Goal: Check status: Check status

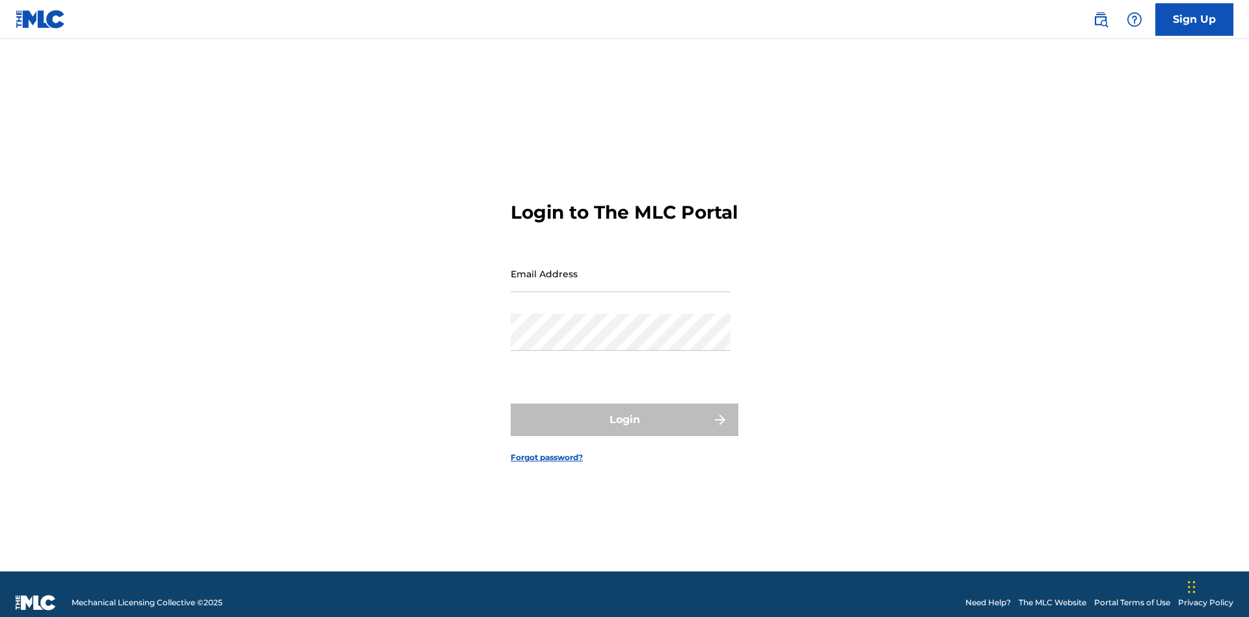
scroll to position [17, 0]
click at [621, 267] on input "Email Address" at bounding box center [621, 273] width 220 height 37
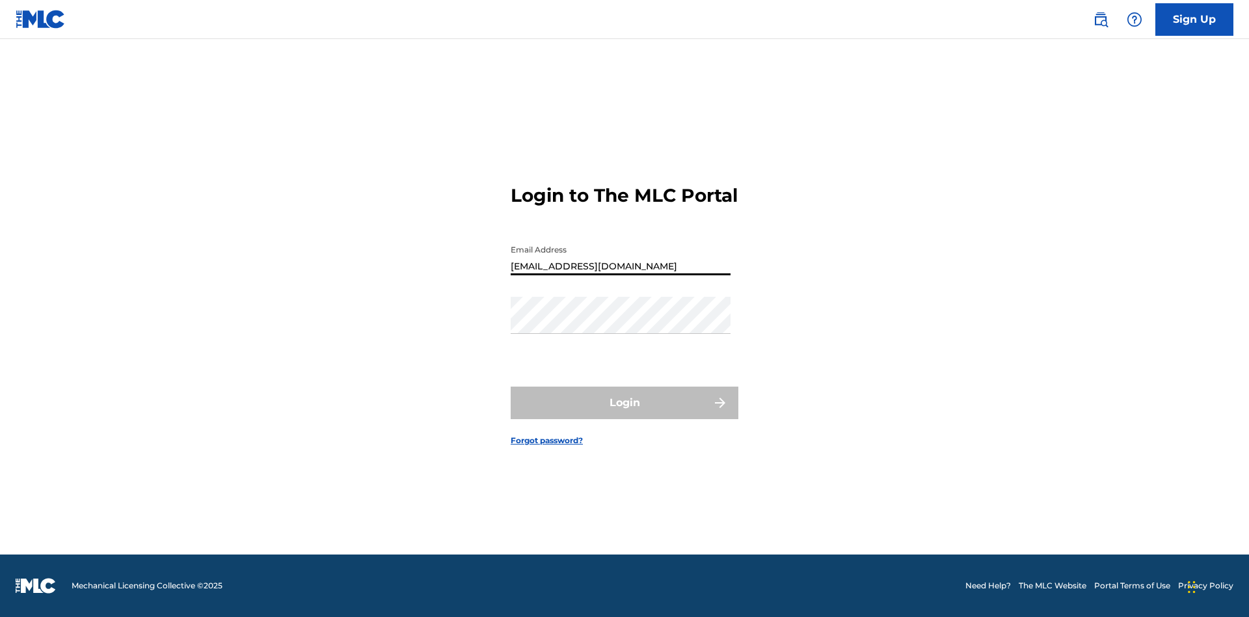
type input "[EMAIL_ADDRESS][DOMAIN_NAME]"
click at [624, 414] on button "Login" at bounding box center [625, 402] width 228 height 33
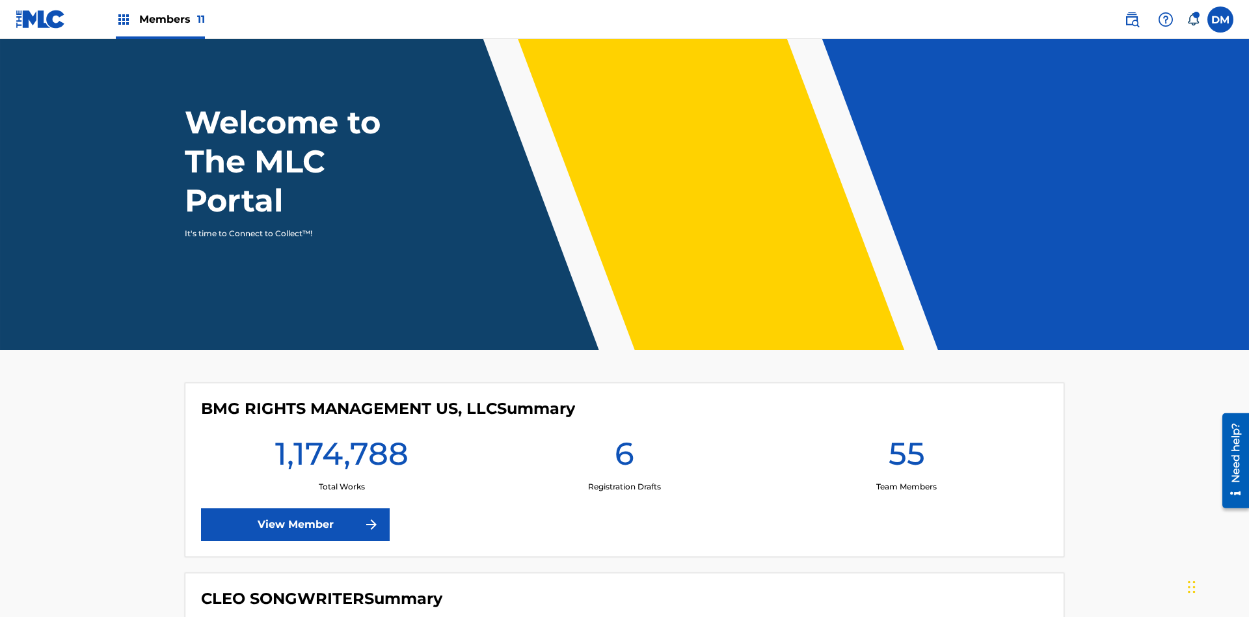
click at [160, 19] on span "Members 11" at bounding box center [172, 19] width 66 height 15
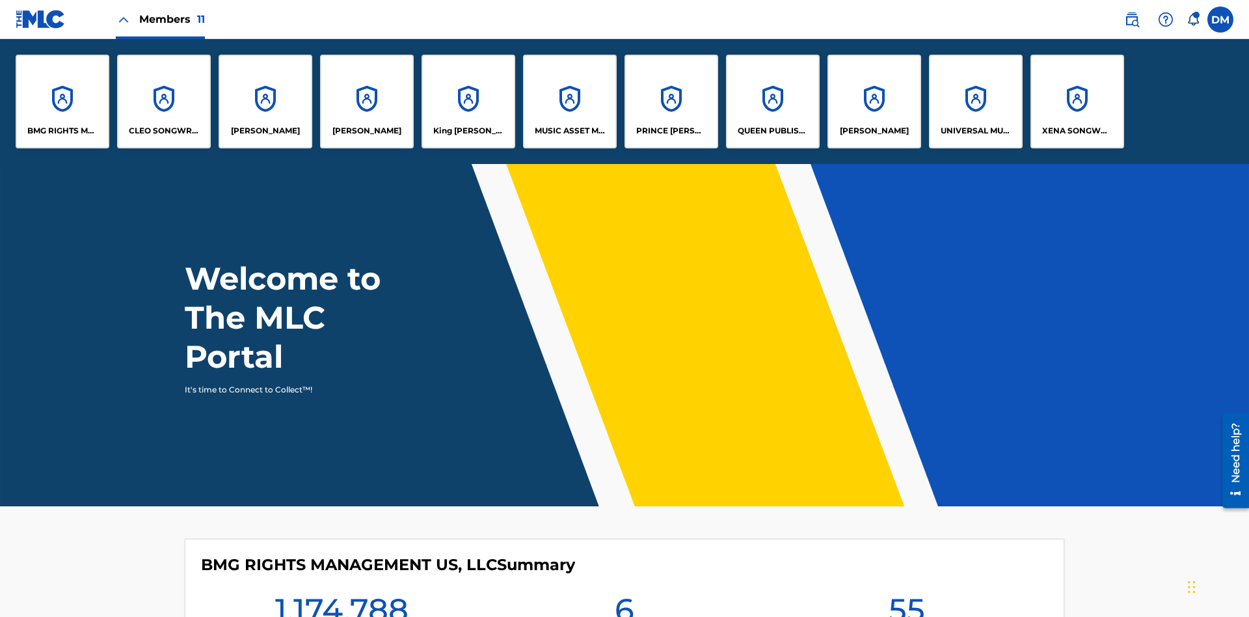
click at [975, 131] on p "UNIVERSAL MUSIC PUB GROUP" at bounding box center [976, 131] width 71 height 12
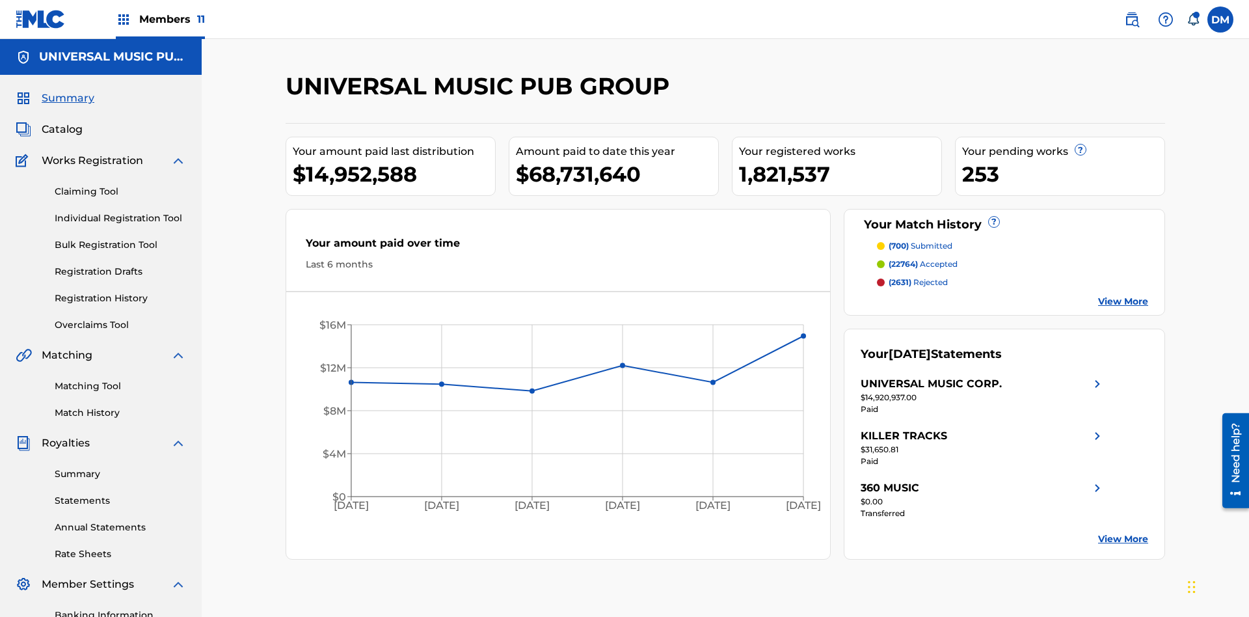
scroll to position [190, 0]
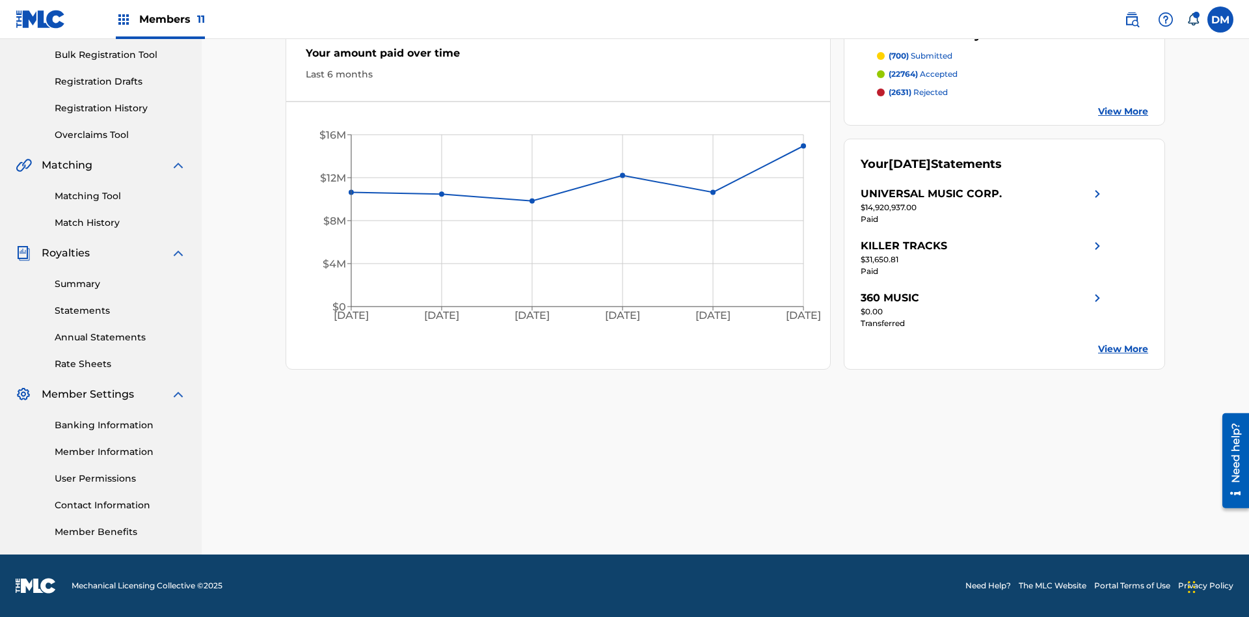
click at [120, 108] on link "Registration History" at bounding box center [120, 108] width 131 height 14
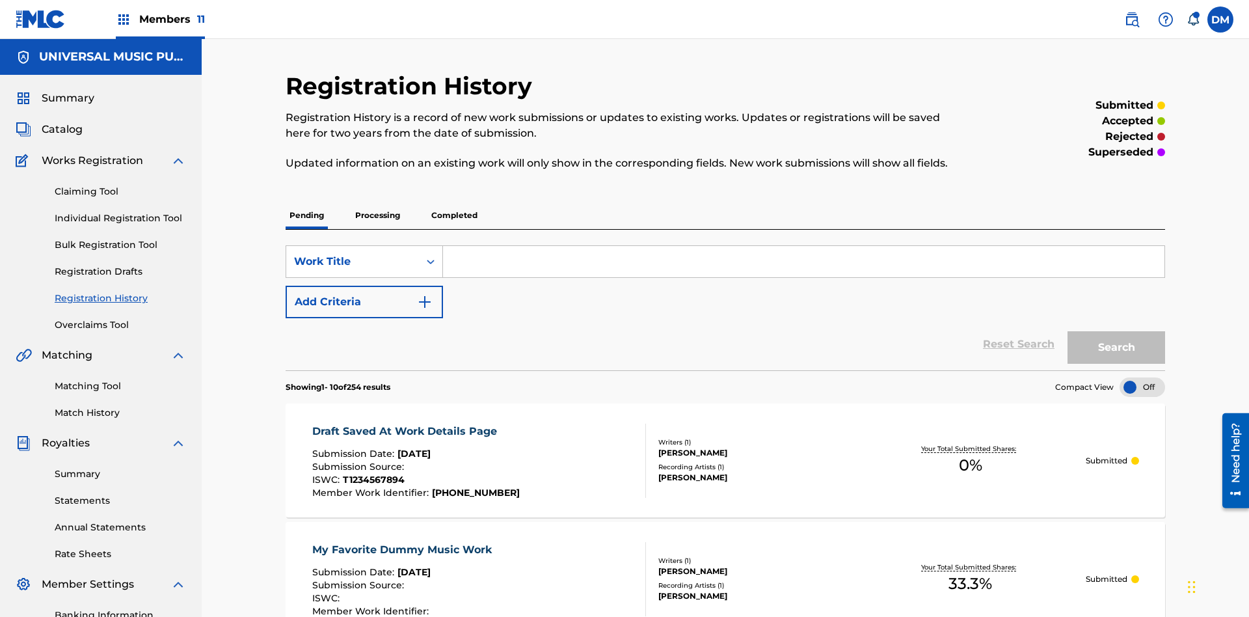
scroll to position [124, 0]
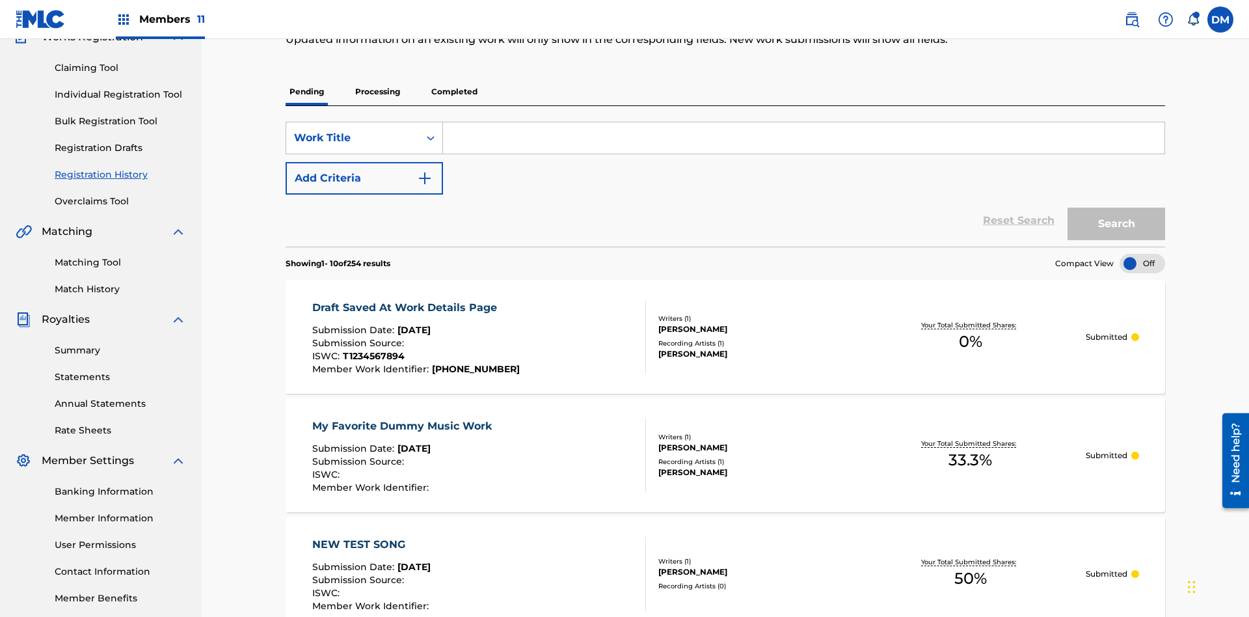
click at [454, 92] on p "Completed" at bounding box center [454, 91] width 54 height 27
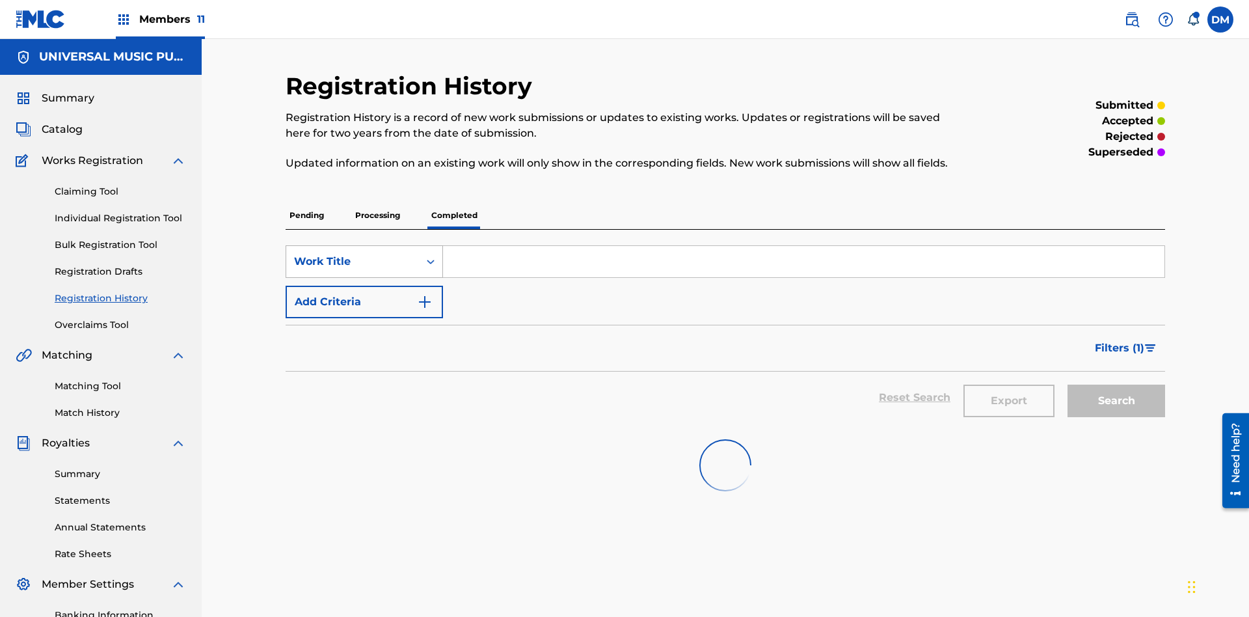
click at [353, 254] on div "Work Title" at bounding box center [352, 262] width 117 height 16
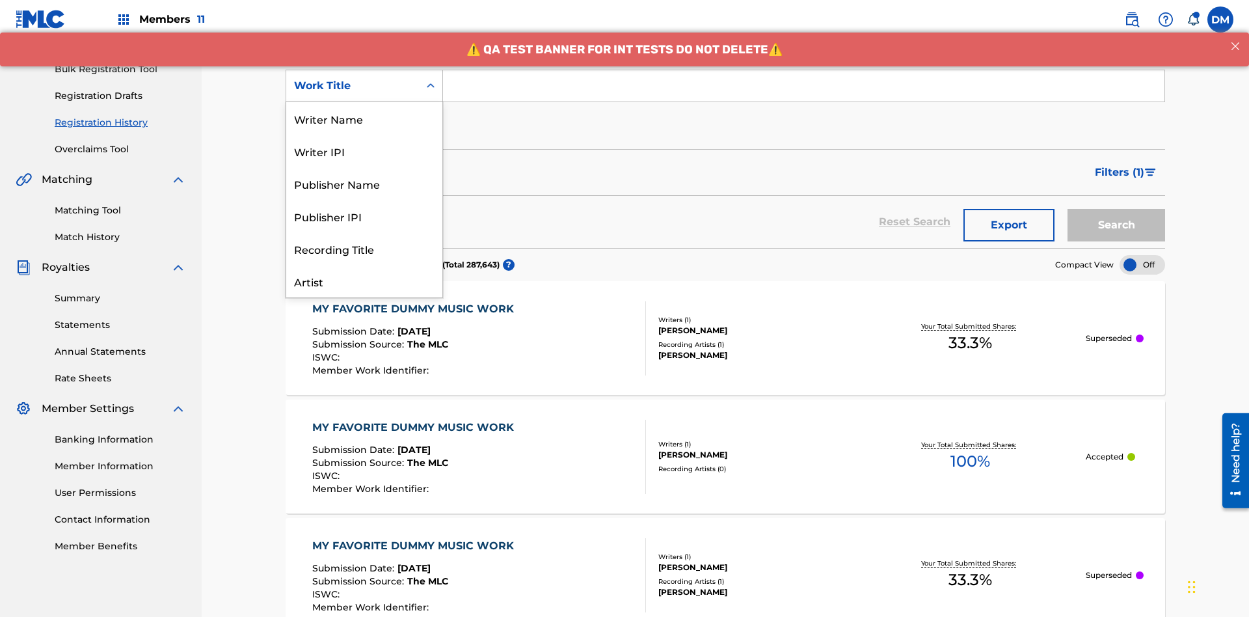
scroll to position [65, 0]
click at [364, 281] on div "Work Title" at bounding box center [364, 281] width 156 height 33
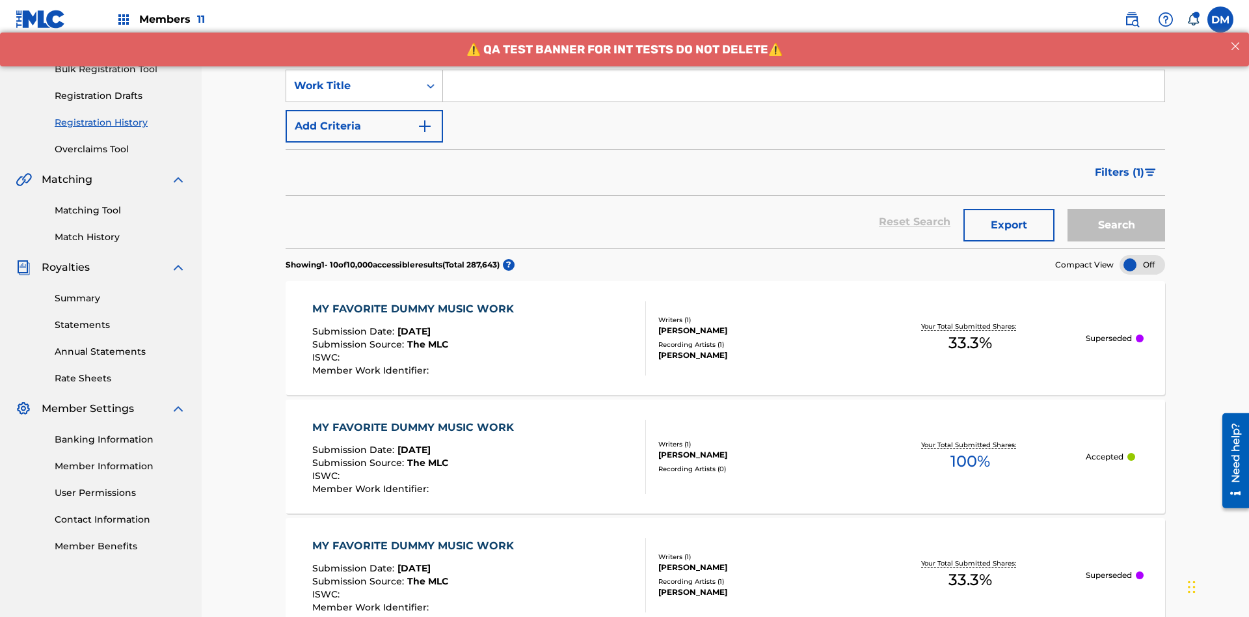
click at [364, 110] on button "Add Criteria" at bounding box center [364, 126] width 157 height 33
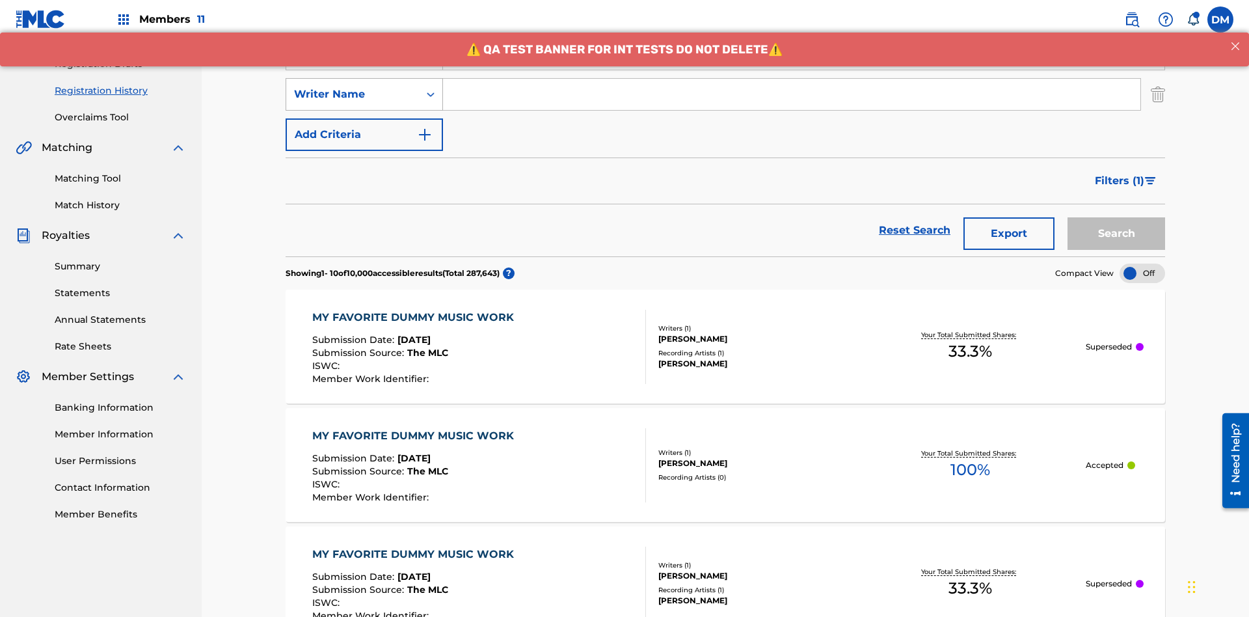
click at [353, 87] on div "Writer Name" at bounding box center [352, 95] width 117 height 16
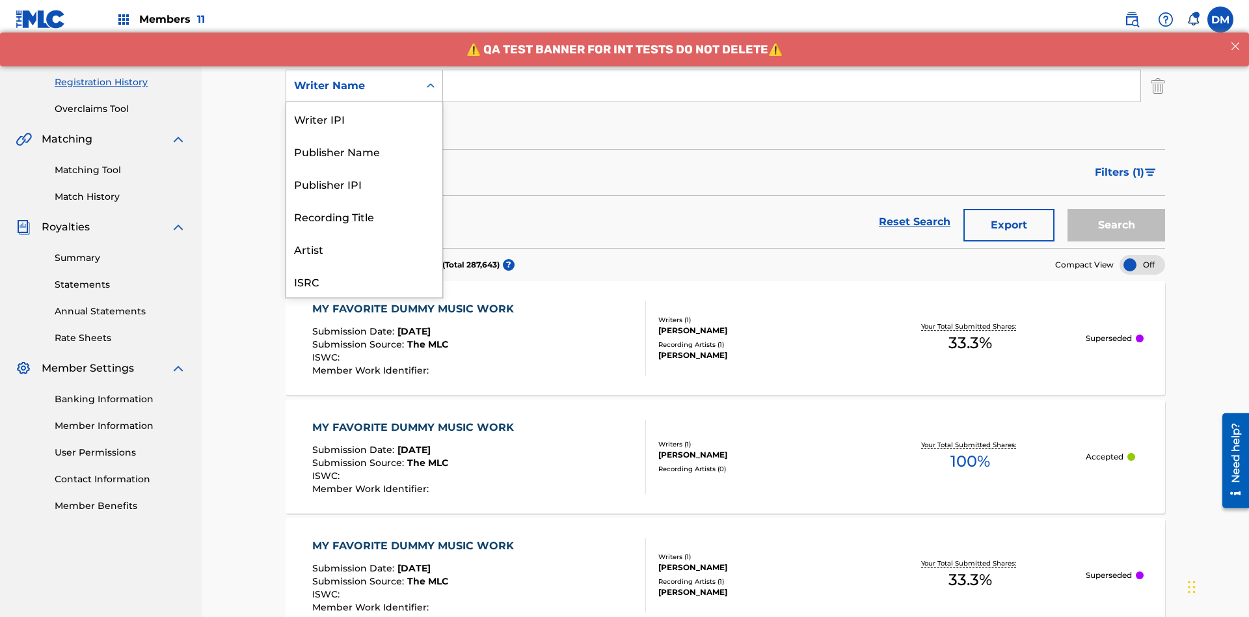
scroll to position [33, 0]
click at [364, 183] on div "Recording Title" at bounding box center [364, 183] width 156 height 33
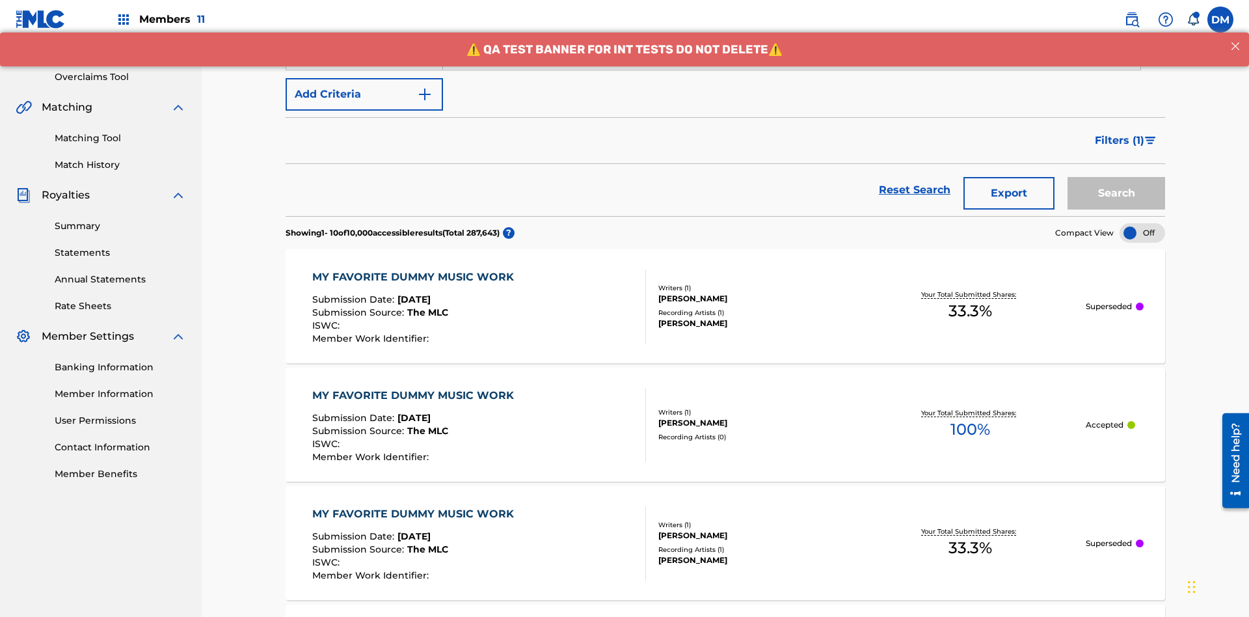
click at [364, 94] on button "Add Criteria" at bounding box center [364, 94] width 157 height 33
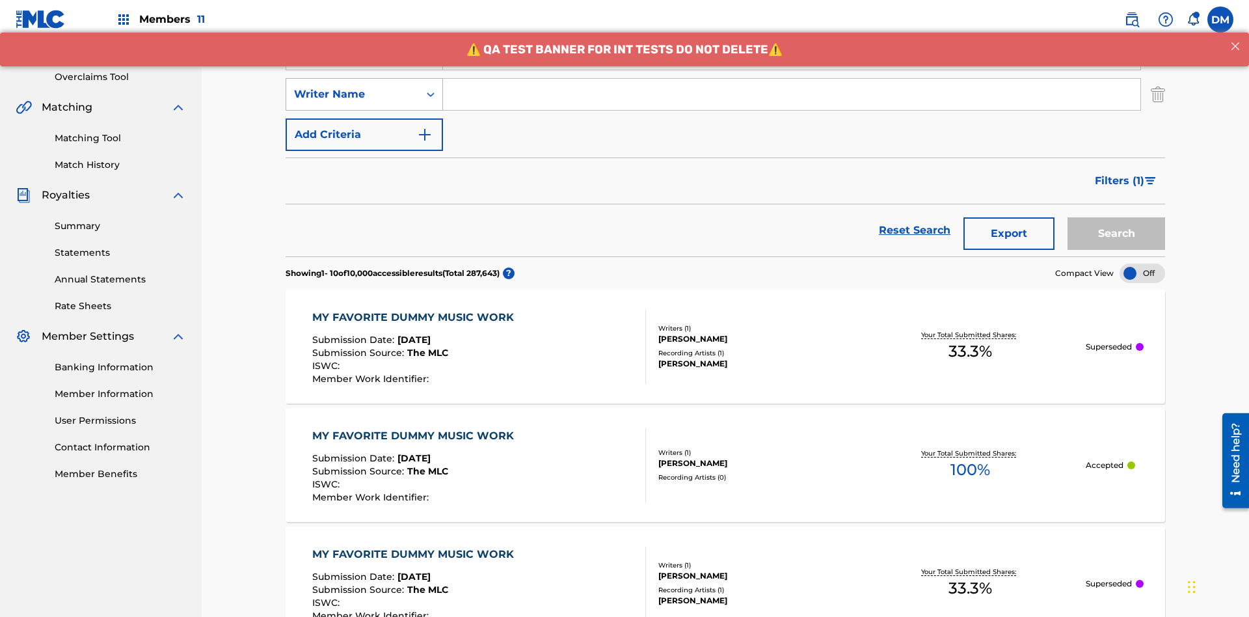
click at [353, 87] on div "Writer Name" at bounding box center [352, 95] width 117 height 16
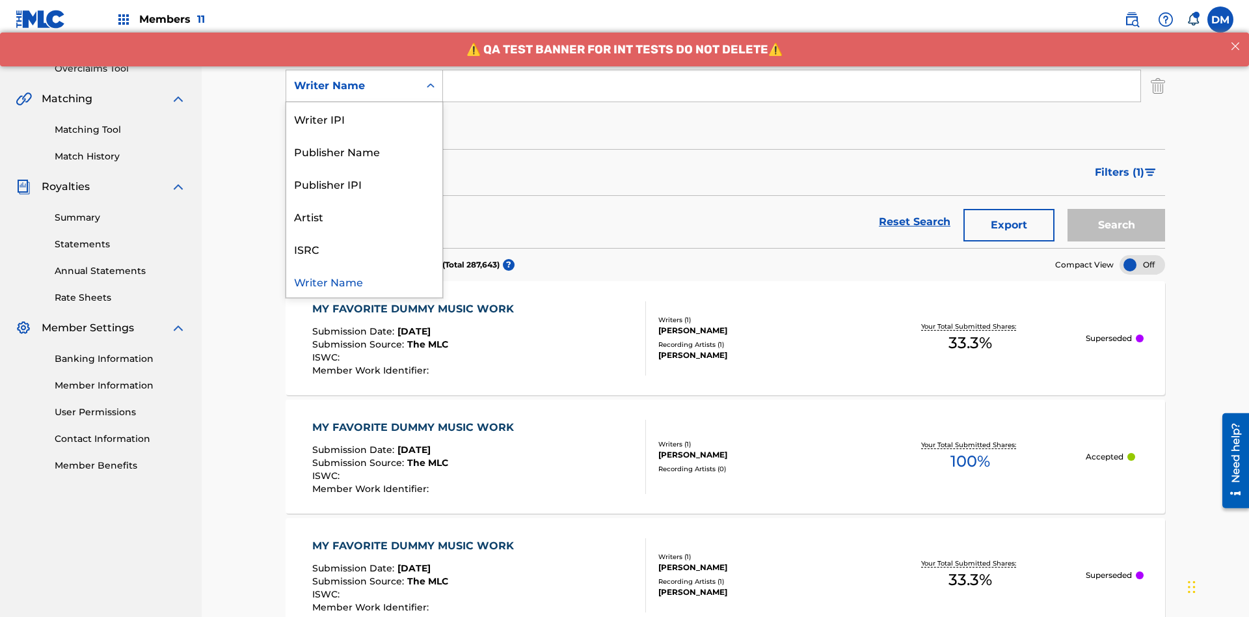
click at [364, 248] on div "ISRC" at bounding box center [364, 248] width 156 height 33
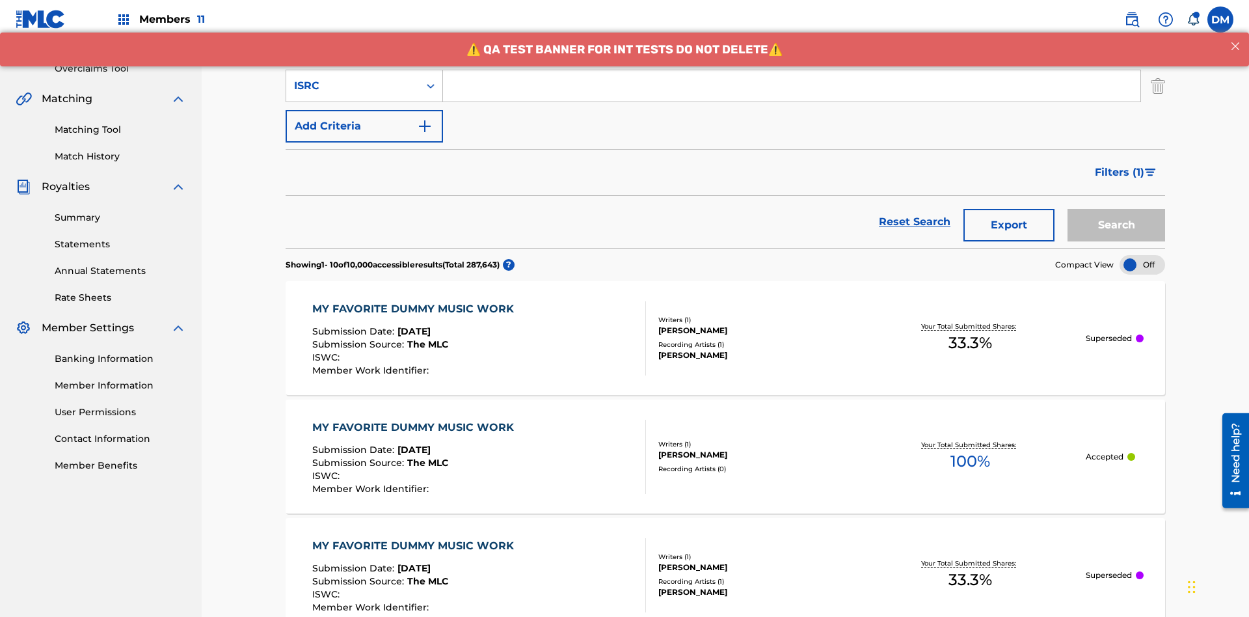
click at [364, 110] on button "Add Criteria" at bounding box center [364, 126] width 157 height 33
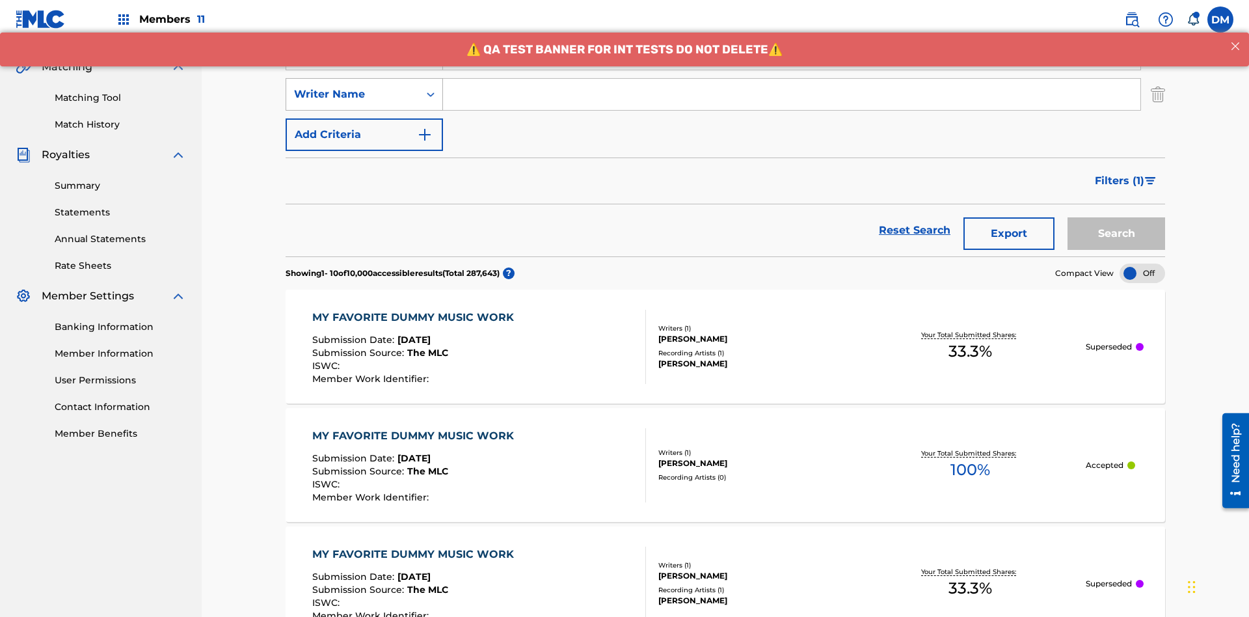
click at [353, 87] on div "Writer Name" at bounding box center [352, 95] width 117 height 16
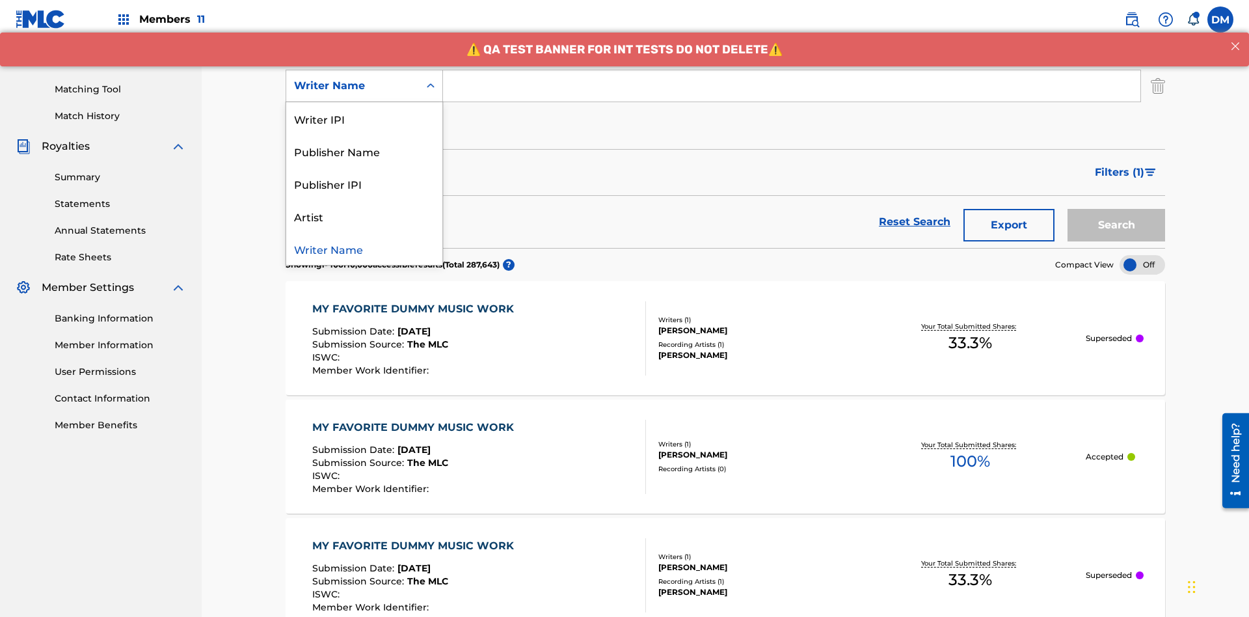
click at [364, 183] on div "Publisher IPI" at bounding box center [364, 183] width 156 height 33
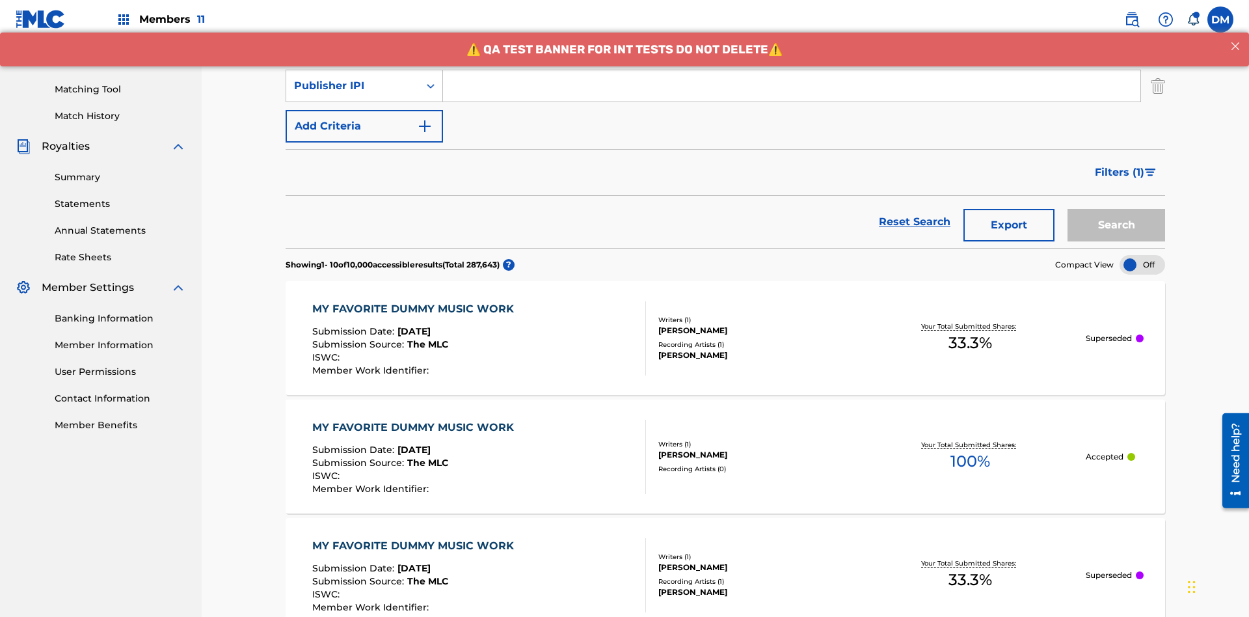
click at [364, 110] on button "Add Criteria" at bounding box center [364, 126] width 157 height 33
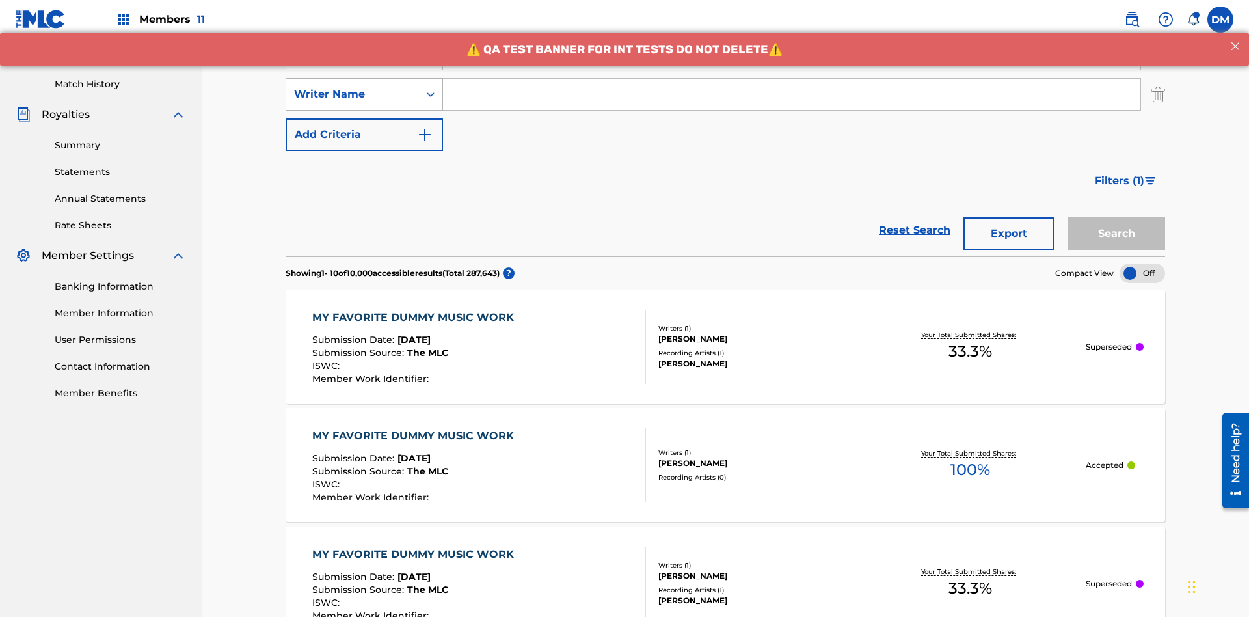
click at [353, 87] on div "Writer Name" at bounding box center [352, 95] width 117 height 16
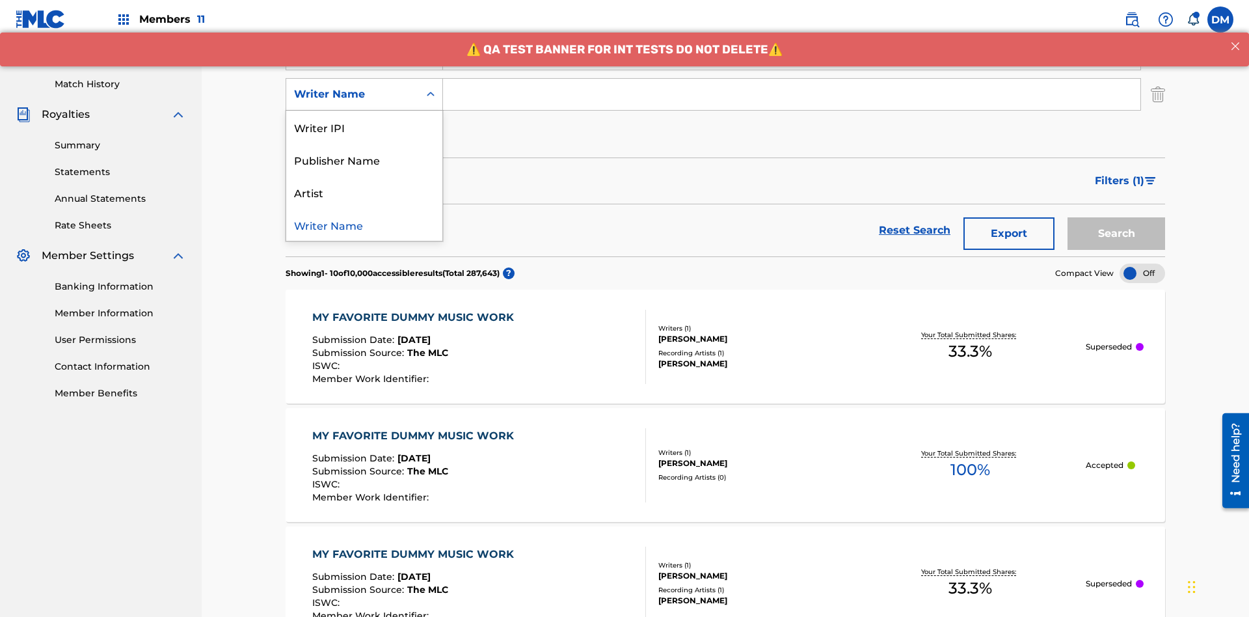
scroll to position [337, 0]
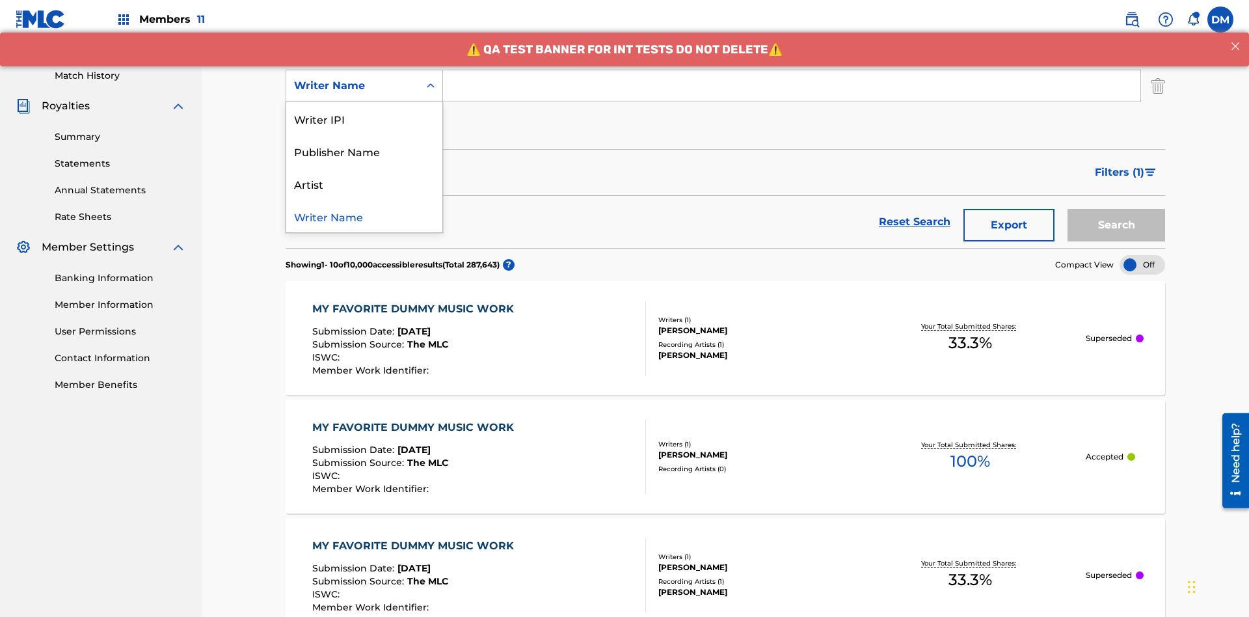
click at [364, 183] on div "Artist" at bounding box center [364, 183] width 156 height 33
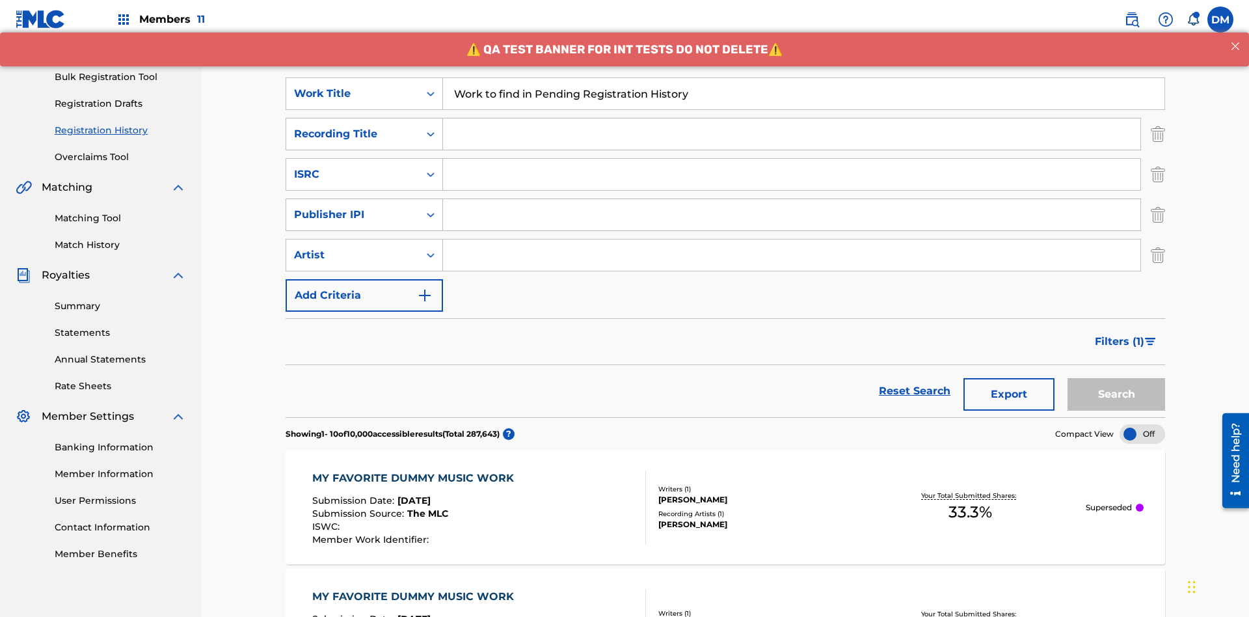
type input "Work to find in Pending Registration History"
click at [792, 118] on input "Search Form" at bounding box center [791, 133] width 697 height 31
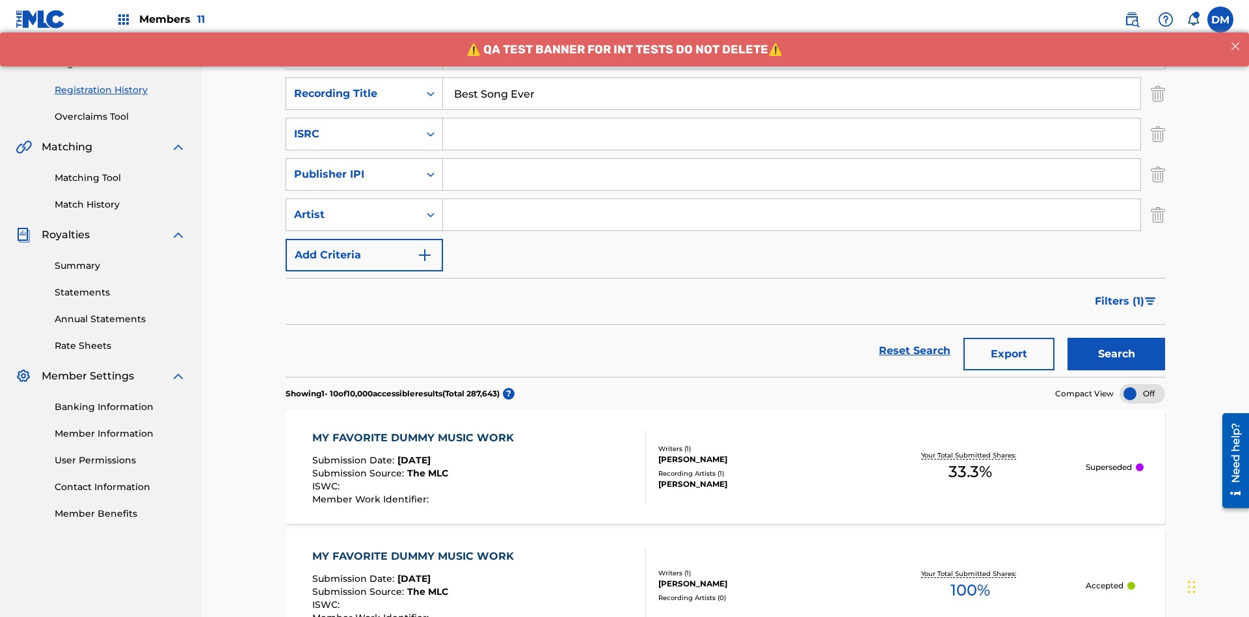
type input "Best Song Ever"
click at [792, 118] on input "Search Form" at bounding box center [791, 133] width 697 height 31
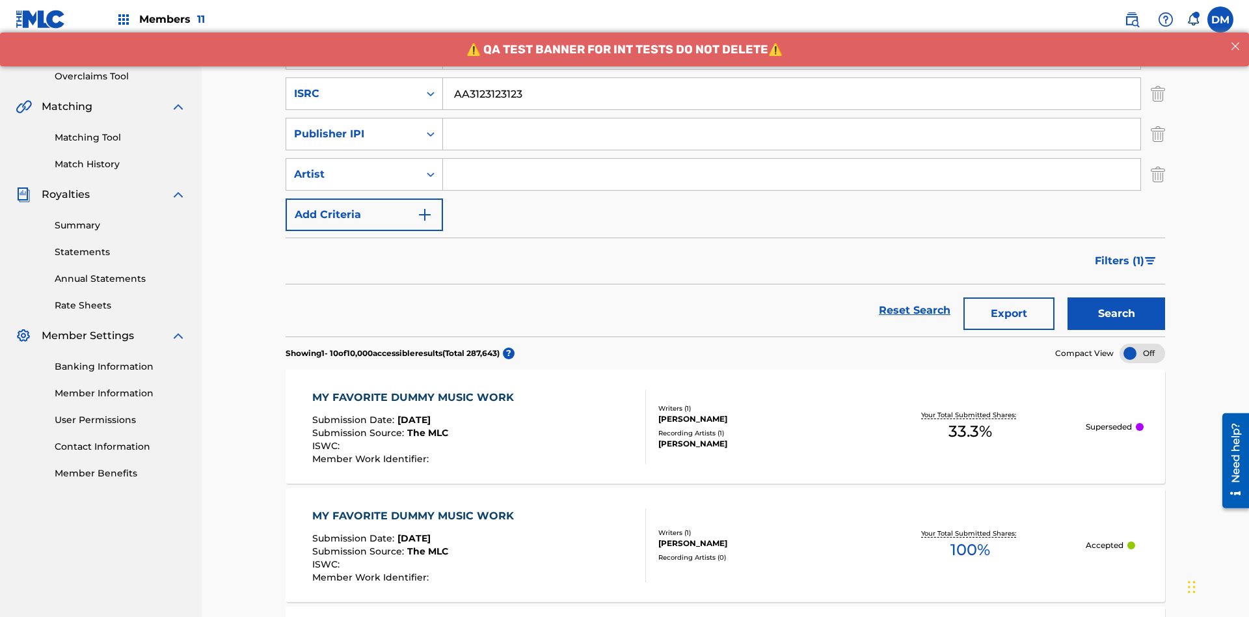
type input "AA3123123123"
click at [792, 118] on input "Search Form" at bounding box center [791, 133] width 697 height 31
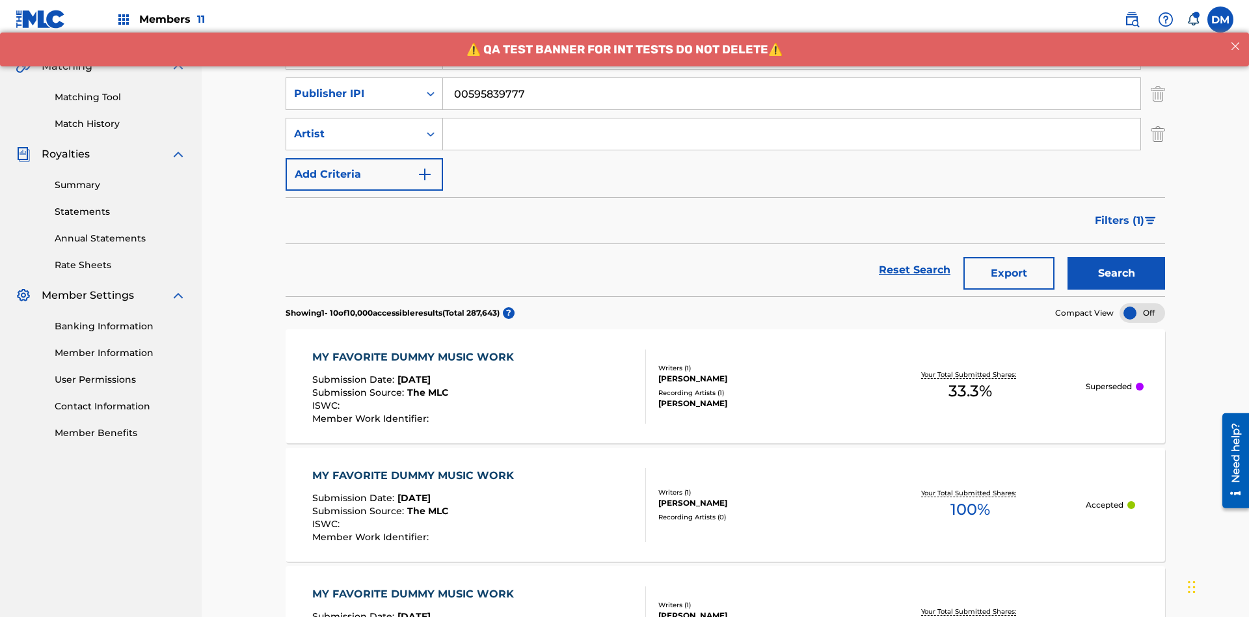
type input "00595839777"
click at [792, 118] on input "Search Form" at bounding box center [791, 133] width 697 height 31
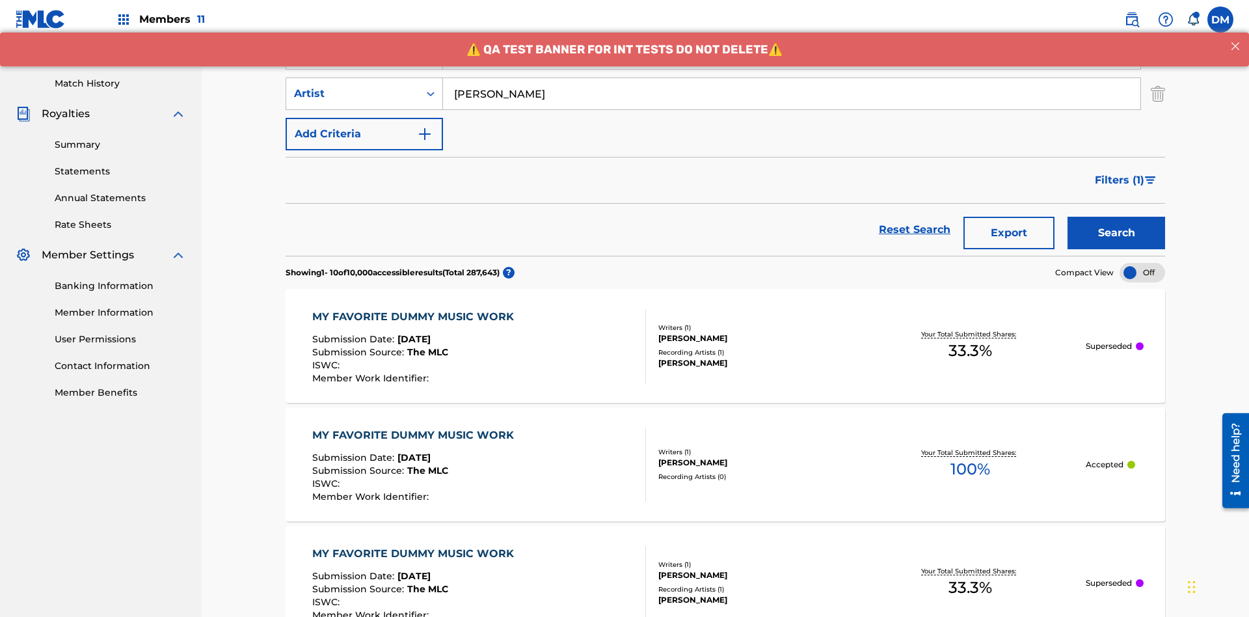
type input "[PERSON_NAME]"
click at [1116, 217] on button "Search" at bounding box center [1116, 233] width 98 height 33
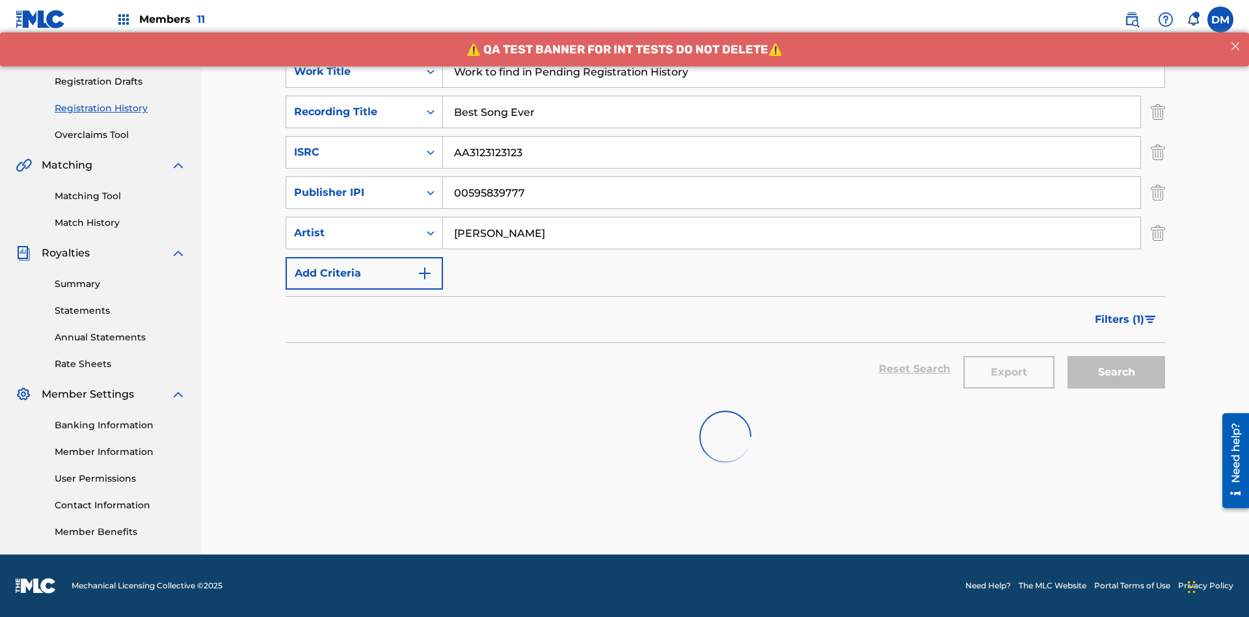
scroll to position [190, 0]
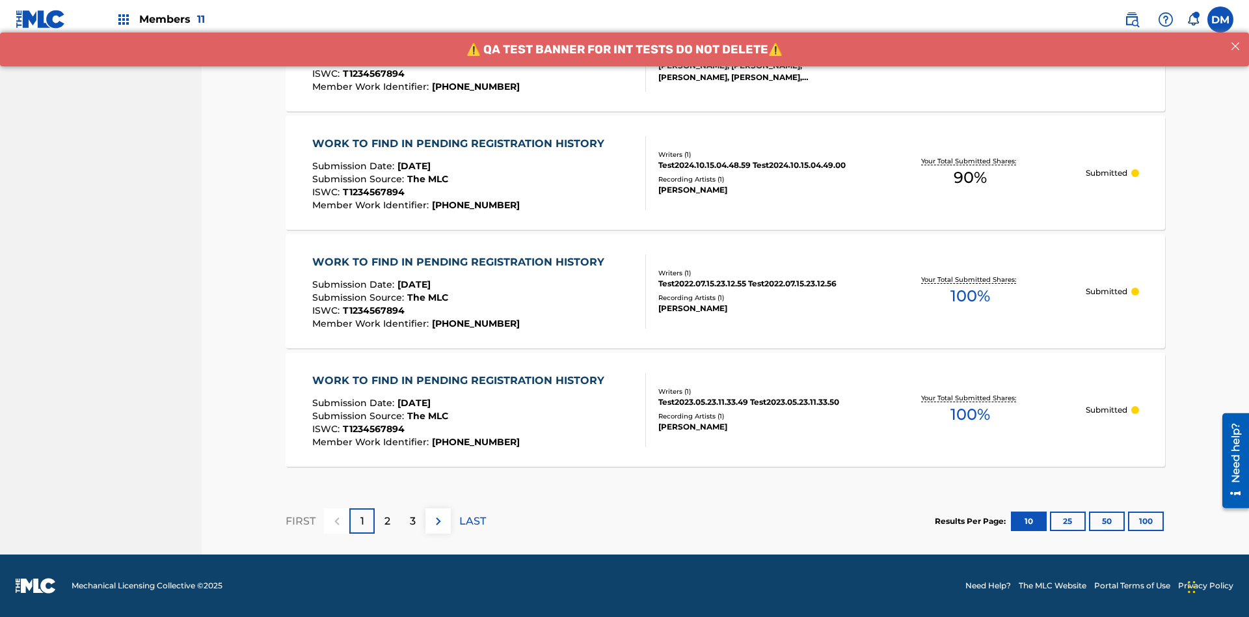
click at [1128, 520] on button "100" at bounding box center [1146, 521] width 36 height 20
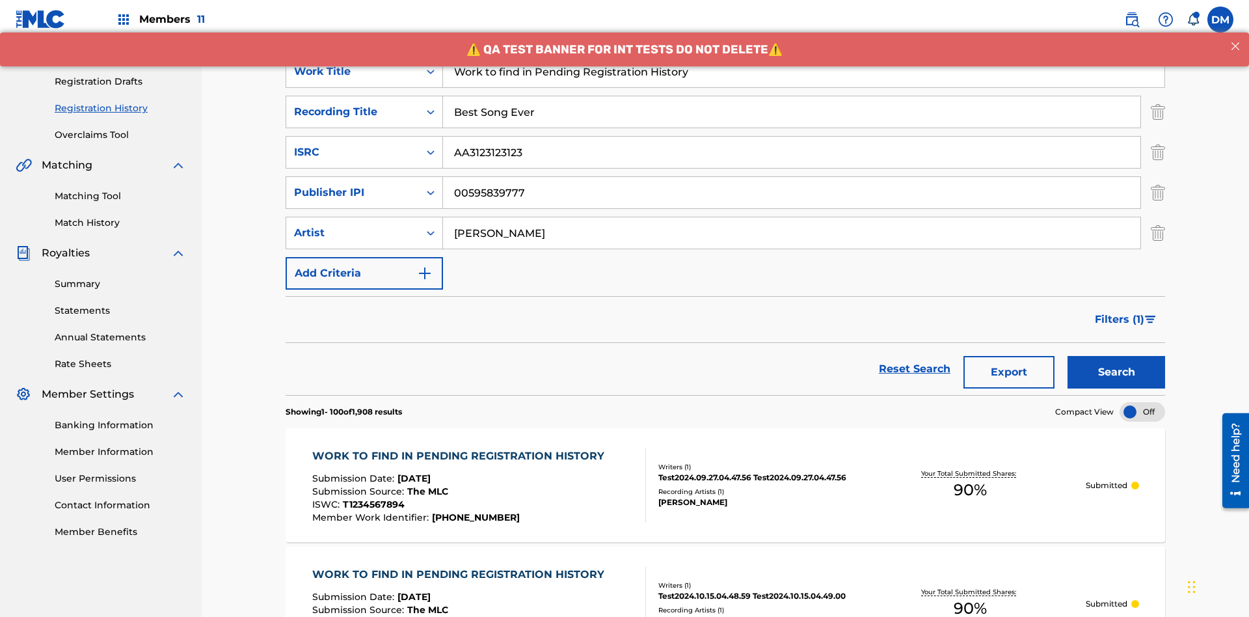
scroll to position [514, 0]
